Goal: Find specific page/section: Find specific page/section

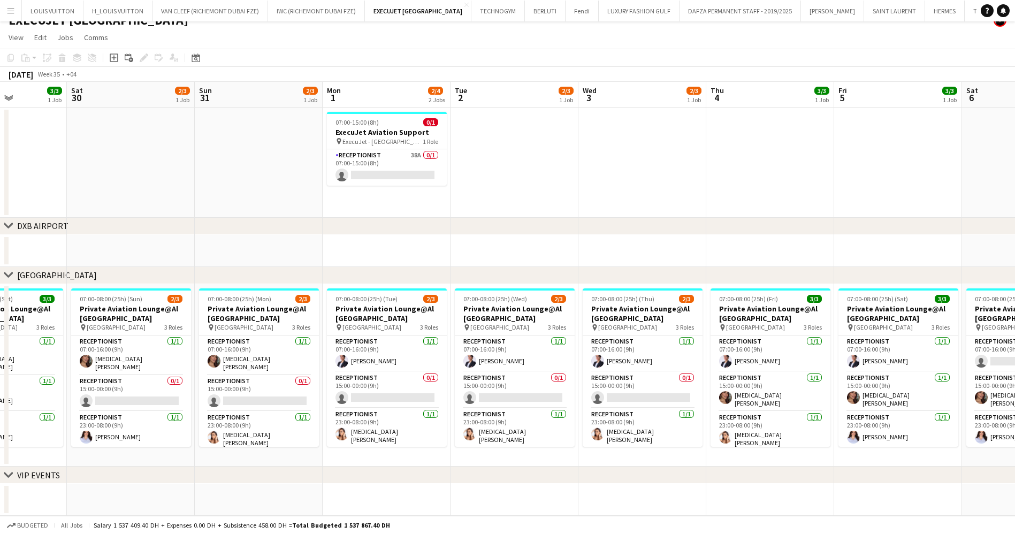
scroll to position [0, 304]
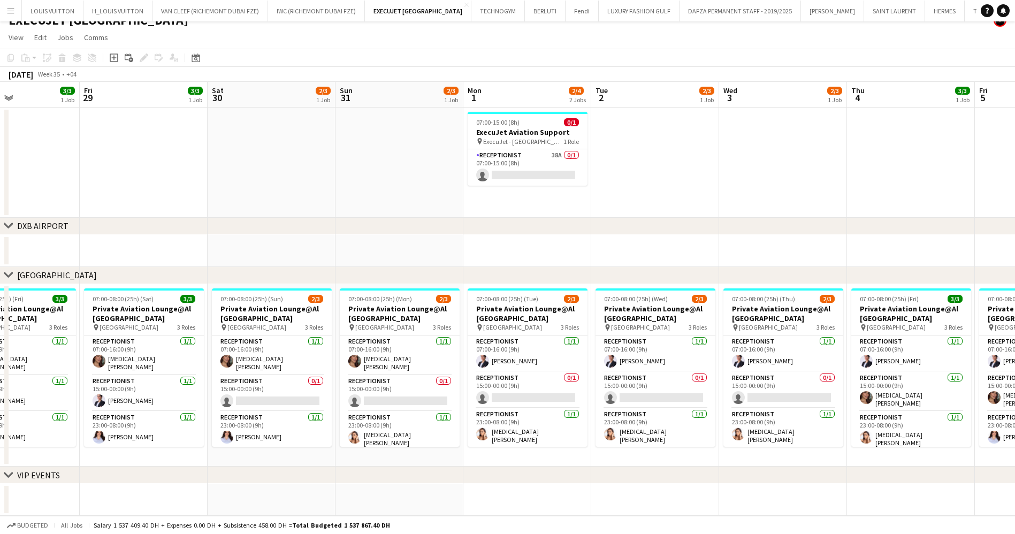
drag, startPoint x: 378, startPoint y: 379, endPoint x: 518, endPoint y: 382, distance: 140.7
click at [518, 382] on app-calendar-viewport "Tue 26 Wed 27 3/3 1 Job Thu 28 3/3 1 Job Fri 29 3/3 1 Job Sat 30 2/3 1 Job Sun …" at bounding box center [507, 299] width 1015 height 434
